Goal: Check status: Check status

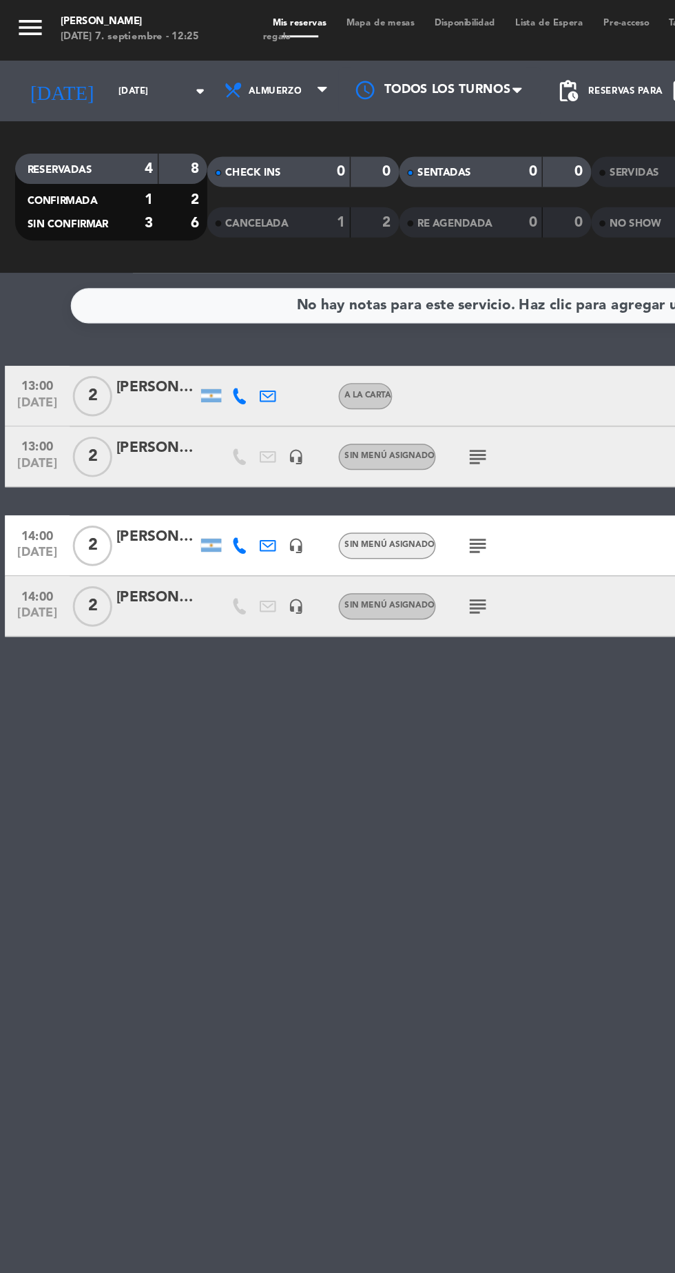
click at [320, 312] on icon "subject" at bounding box center [326, 311] width 17 height 17
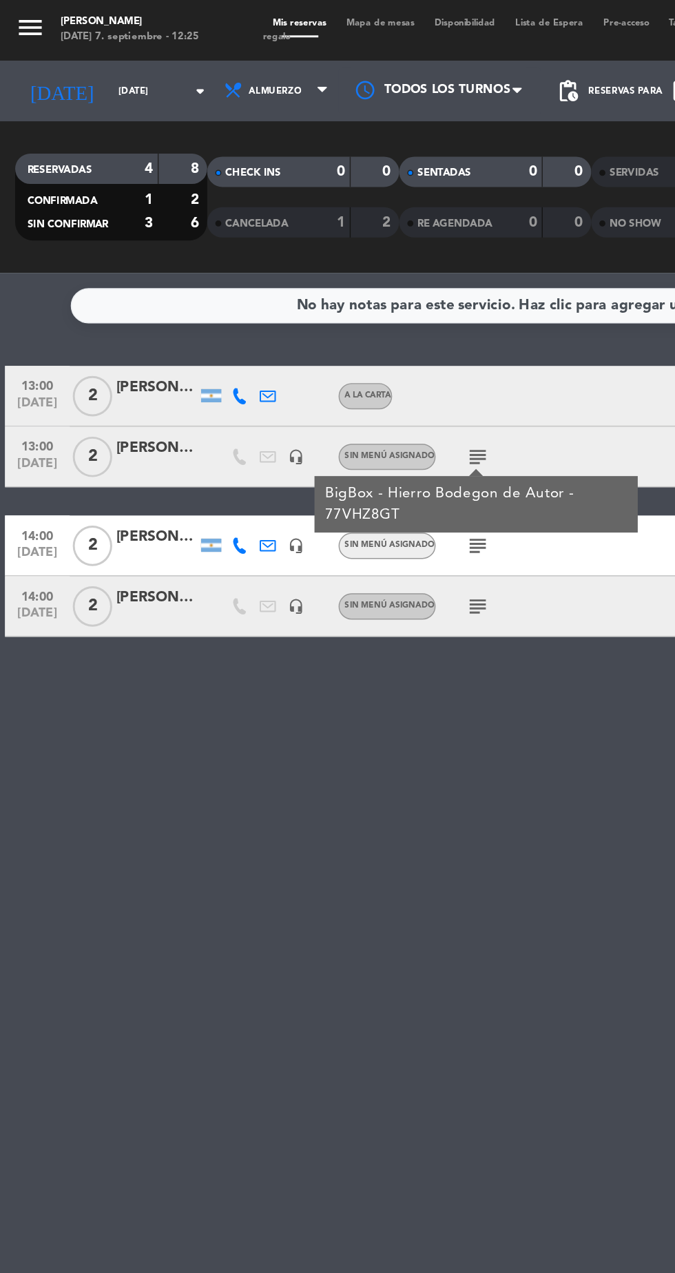
click at [107, 317] on div at bounding box center [106, 319] width 55 height 11
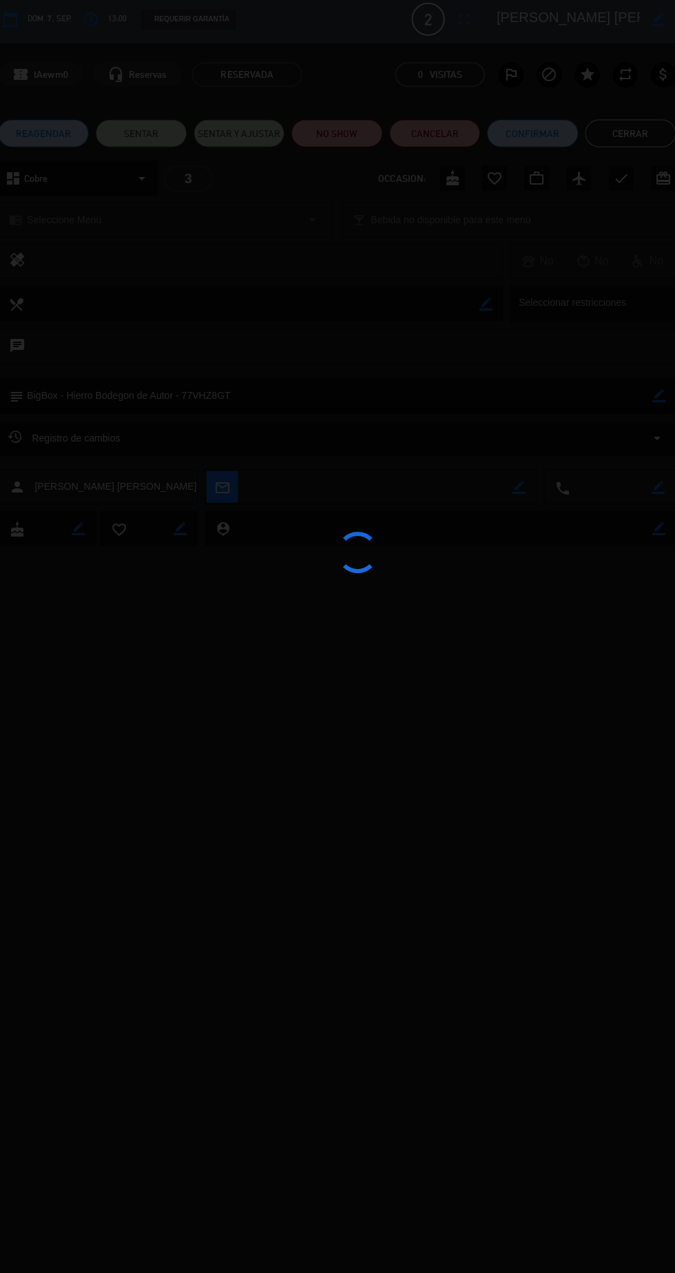
type input "[DATE]"
